Goal: Information Seeking & Learning: Find specific fact

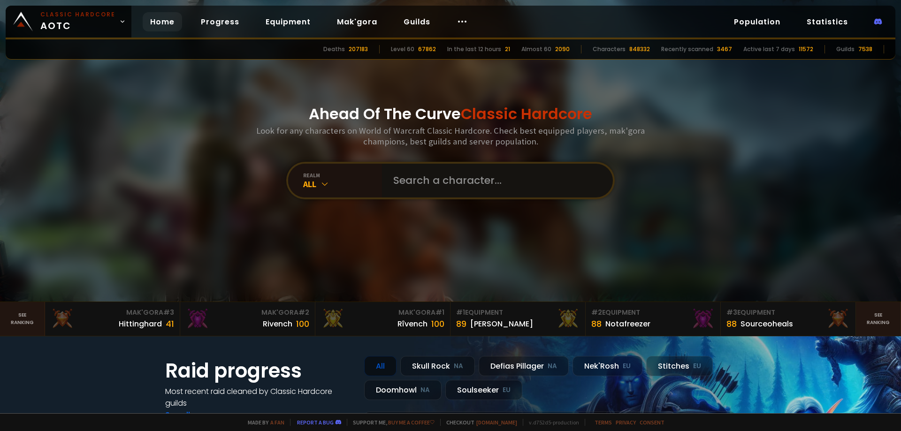
click at [435, 185] on input "text" at bounding box center [495, 181] width 214 height 34
click at [416, 172] on input "text" at bounding box center [495, 181] width 214 height 34
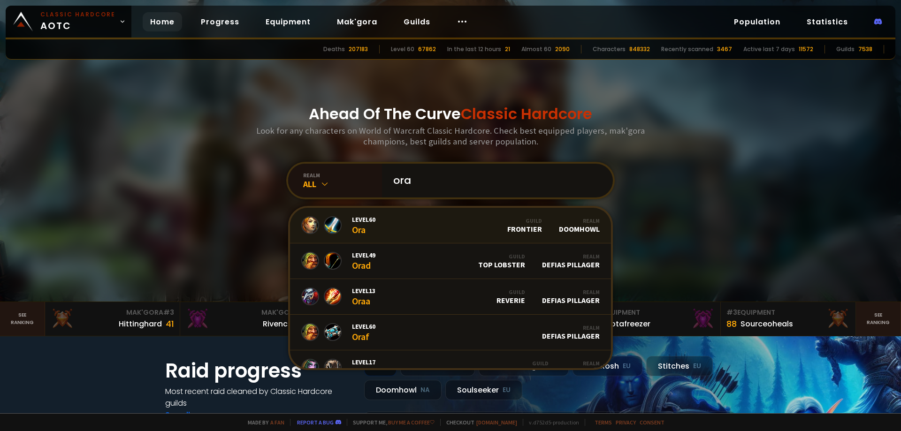
type input "ora"
click at [426, 227] on link "Level 60 Ora Guild Frontier Realm Doomhowl" at bounding box center [450, 226] width 321 height 36
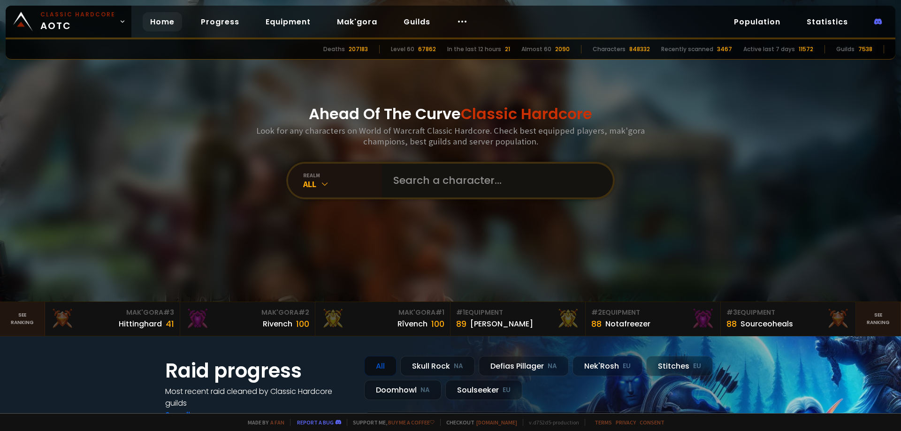
click at [424, 173] on input "text" at bounding box center [495, 181] width 214 height 34
click at [448, 180] on input "text" at bounding box center [495, 181] width 214 height 34
type input "parlip"
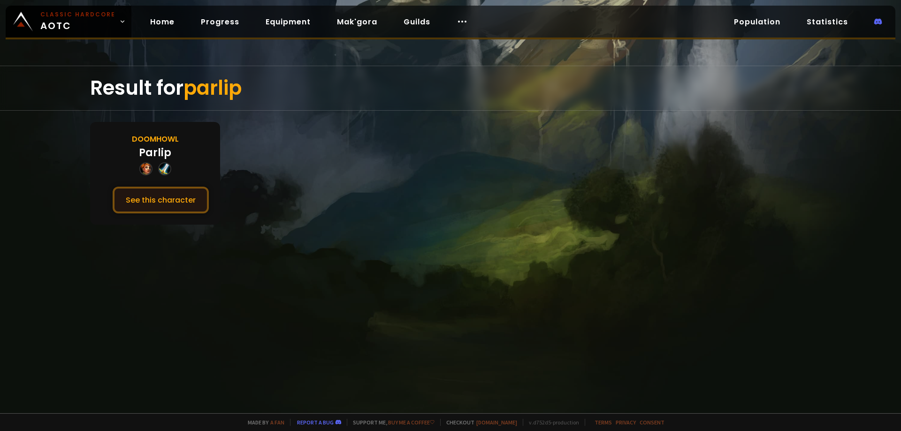
click at [148, 201] on button "See this character" at bounding box center [161, 200] width 96 height 27
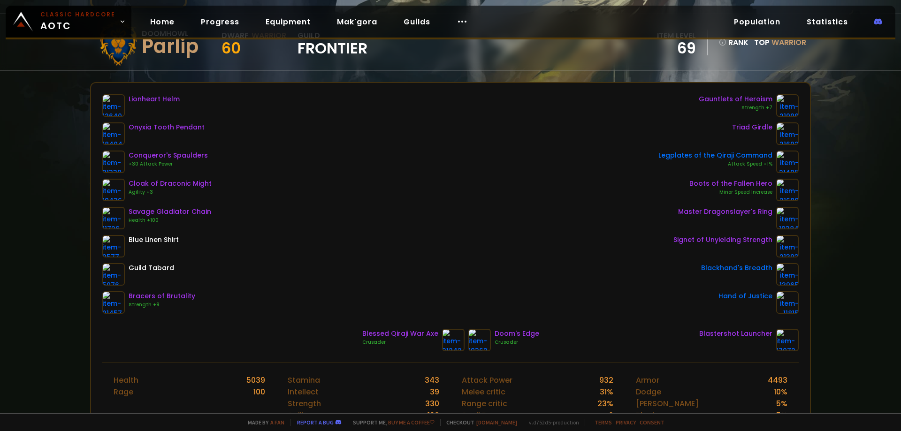
scroll to position [94, 0]
